Goal: Information Seeking & Learning: Learn about a topic

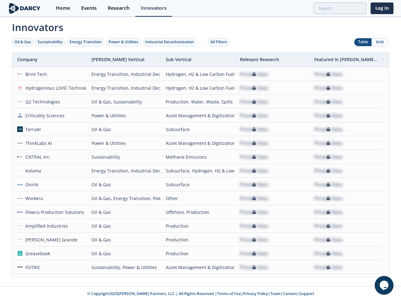
click at [23, 42] on div "Oil & Gas" at bounding box center [22, 42] width 17 height 6
click at [50, 42] on div "Sustainability" at bounding box center [50, 42] width 25 height 6
click at [86, 42] on div "Energy Transition" at bounding box center [86, 42] width 32 height 6
click at [124, 42] on div "Power & Utilities" at bounding box center [123, 42] width 30 height 6
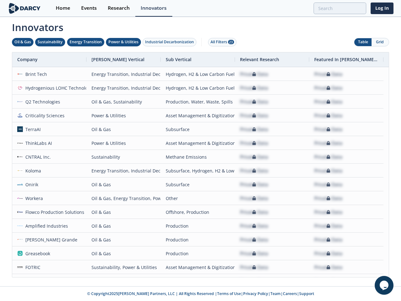
click at [171, 42] on div "Industrial Decarbonization" at bounding box center [169, 42] width 49 height 6
